Goal: Navigation & Orientation: Find specific page/section

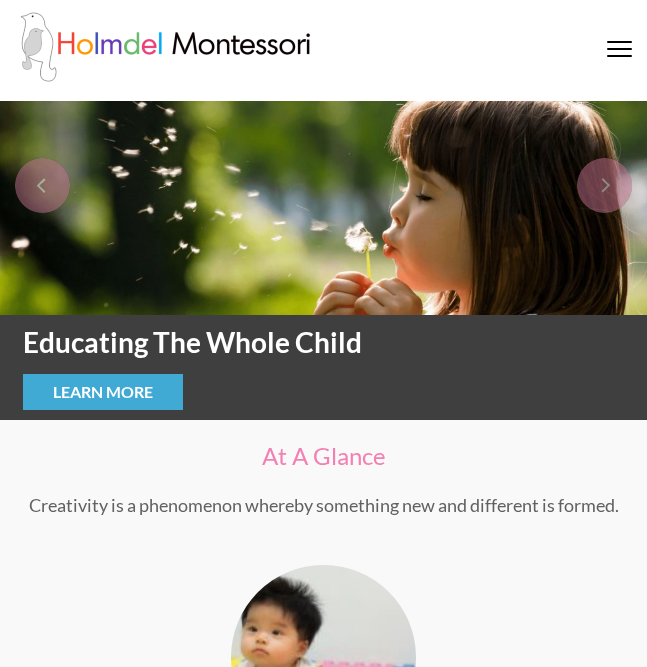
click at [615, 44] on div at bounding box center [619, 51] width 25 height 20
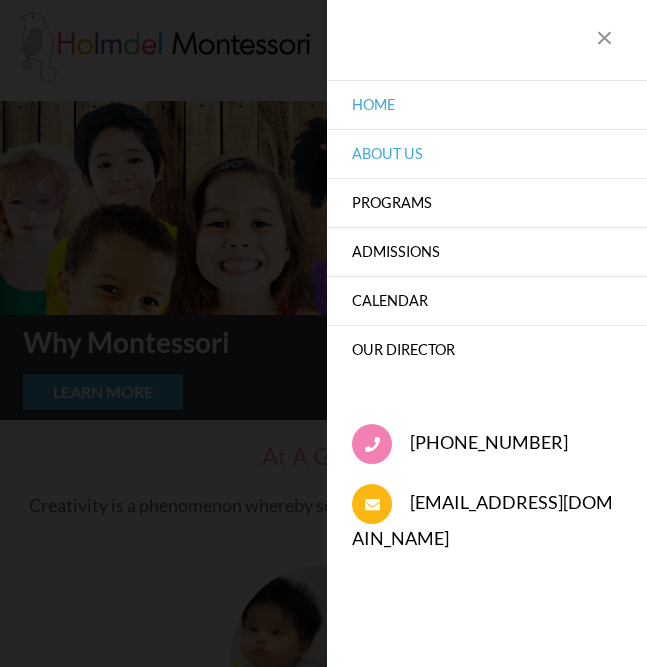
click at [402, 156] on link "About Us" at bounding box center [487, 153] width 320 height 49
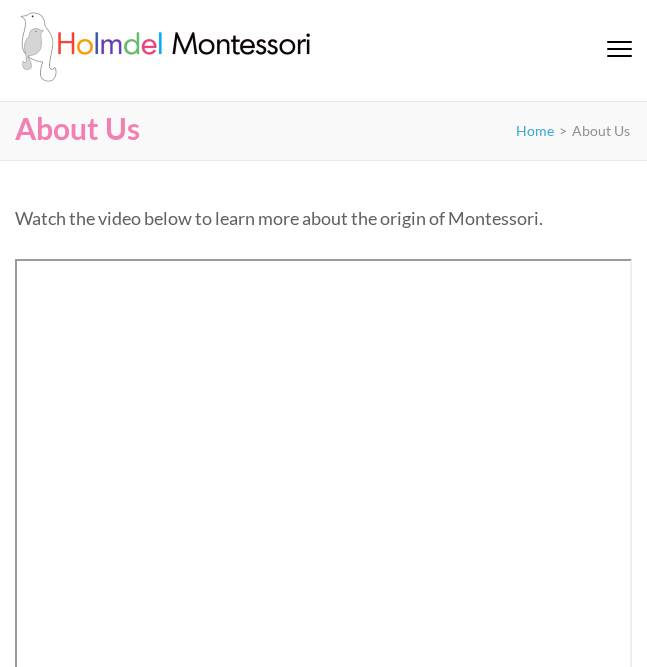
click at [617, 49] on span at bounding box center [619, 49] width 25 height 2
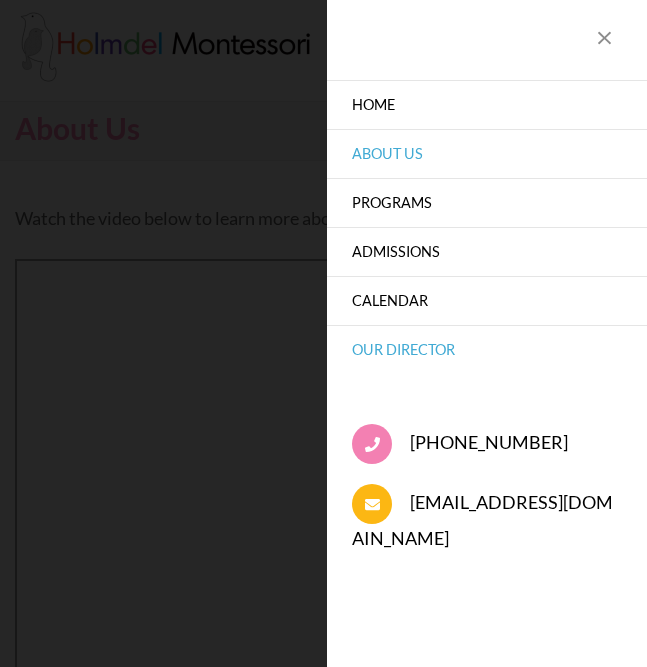
click at [423, 345] on link "Our Director" at bounding box center [487, 349] width 320 height 49
